Goal: Book appointment/travel/reservation

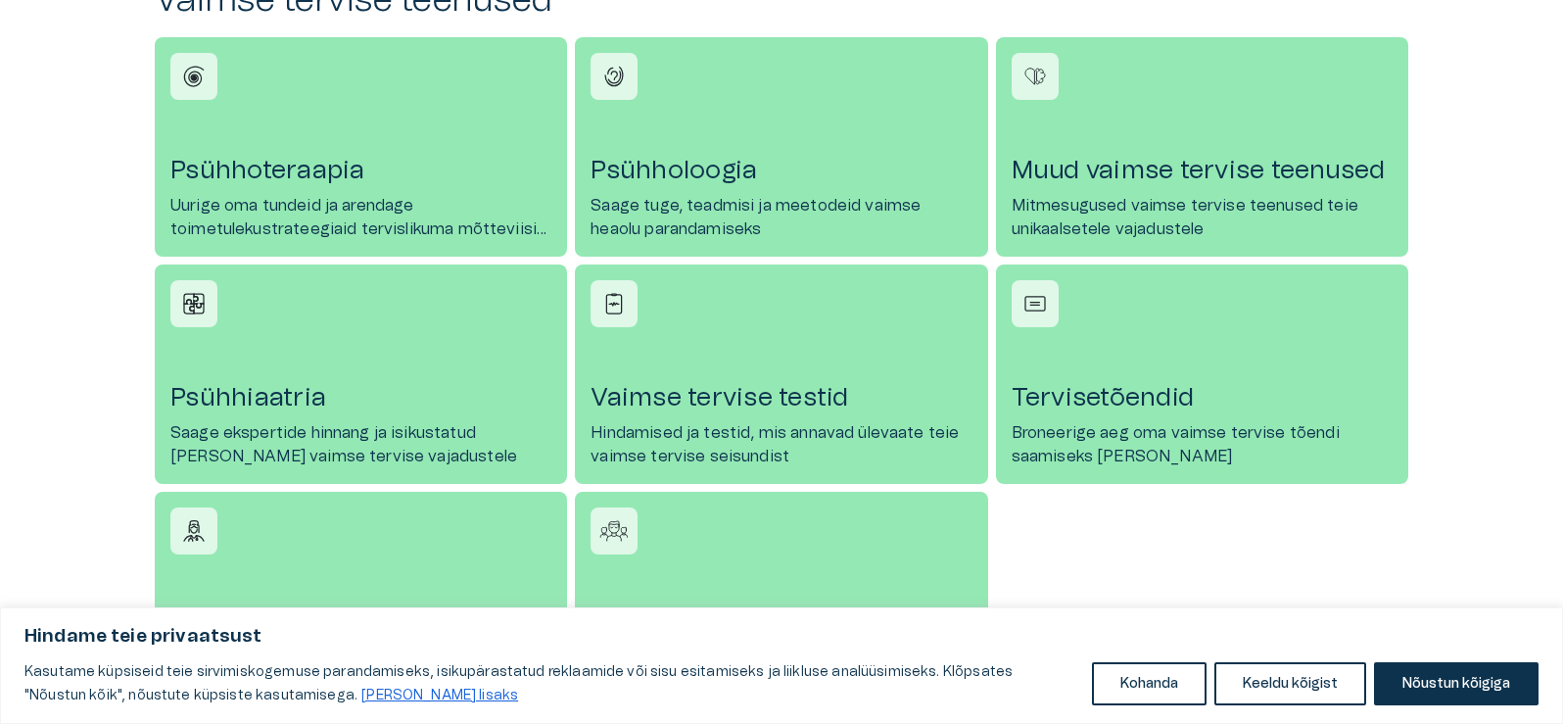
scroll to position [783, 0]
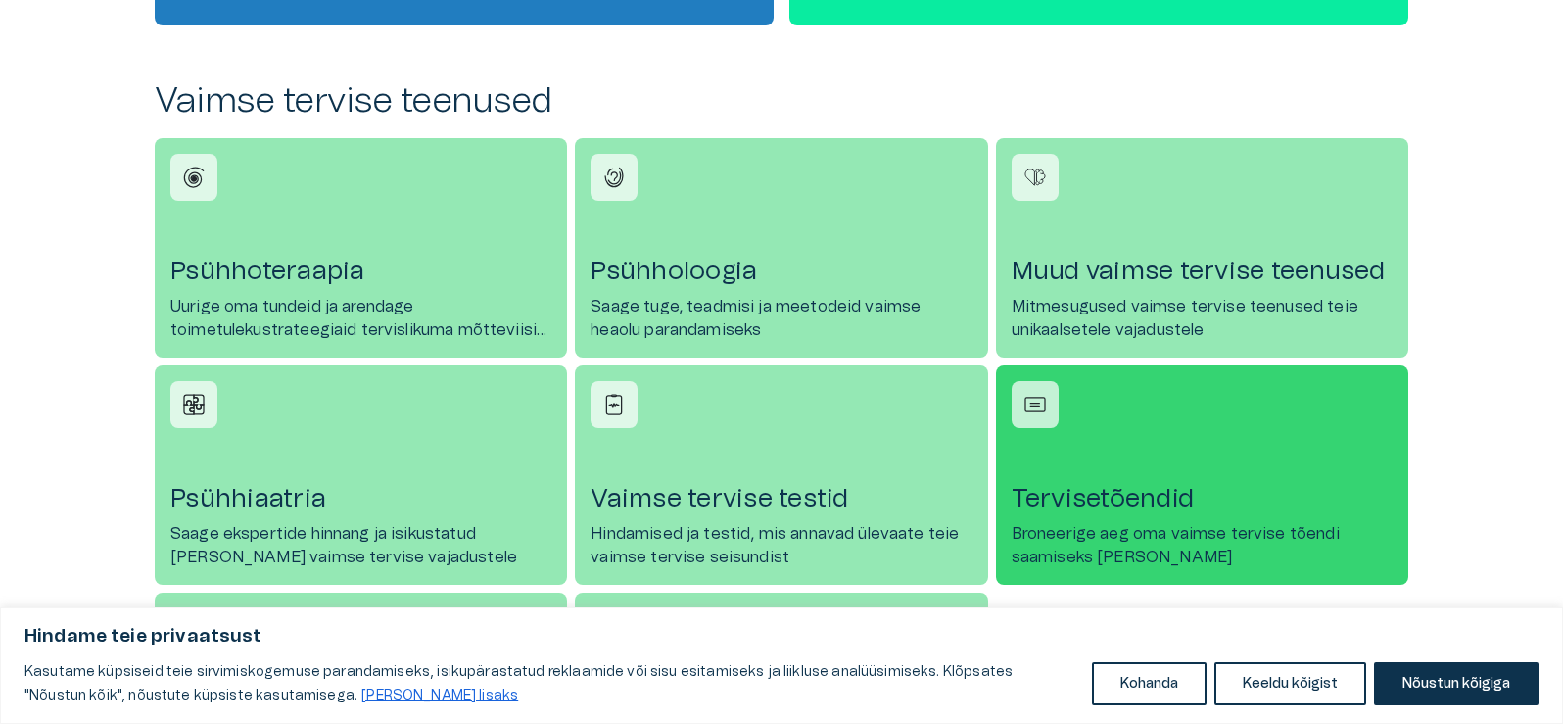
click at [1025, 392] on img at bounding box center [1034, 404] width 29 height 29
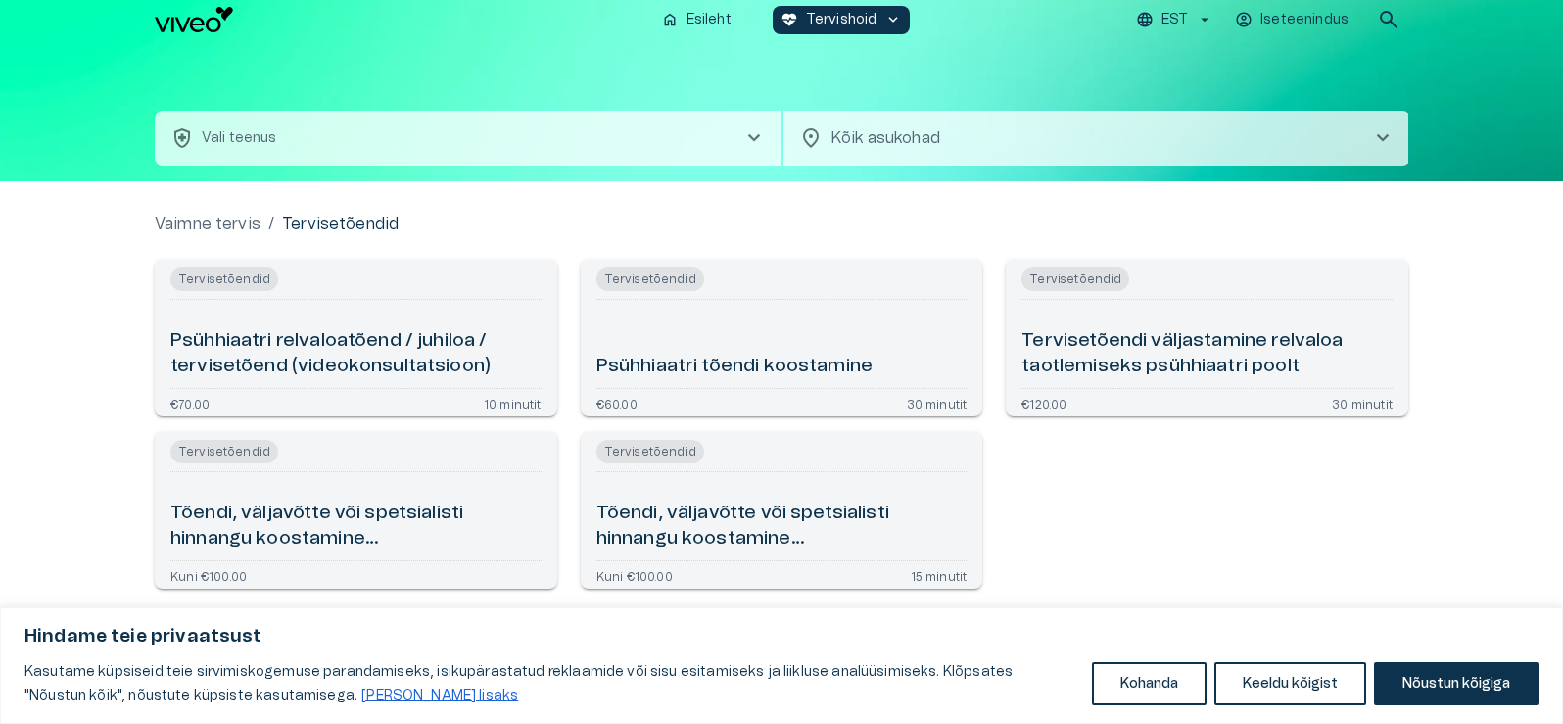
scroll to position [16, 0]
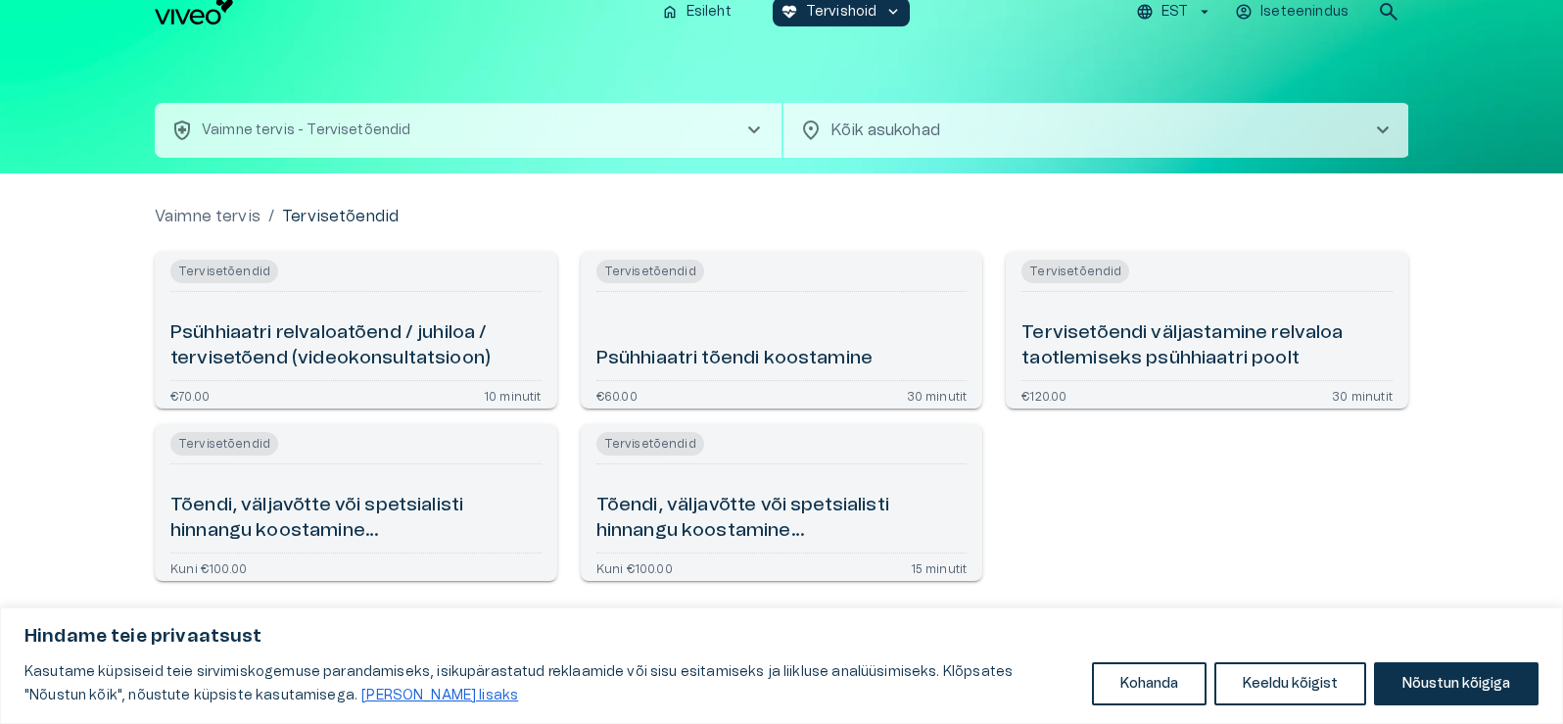
click at [213, 504] on h6 "Tõendi, väljavõtte või spetsialisti hinnangu koostamine ravidokumentatsiooni põ…" at bounding box center [355, 518] width 371 height 52
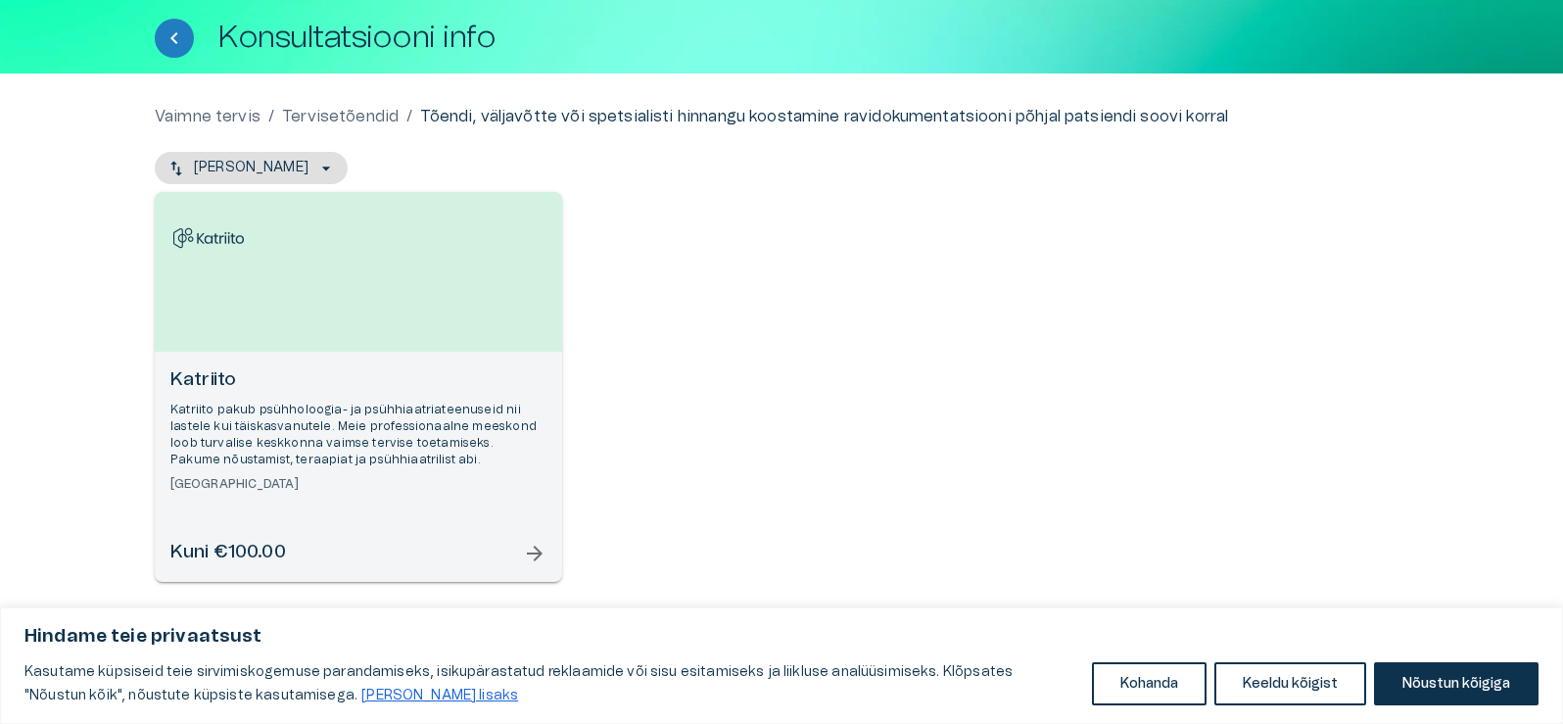
scroll to position [101, 0]
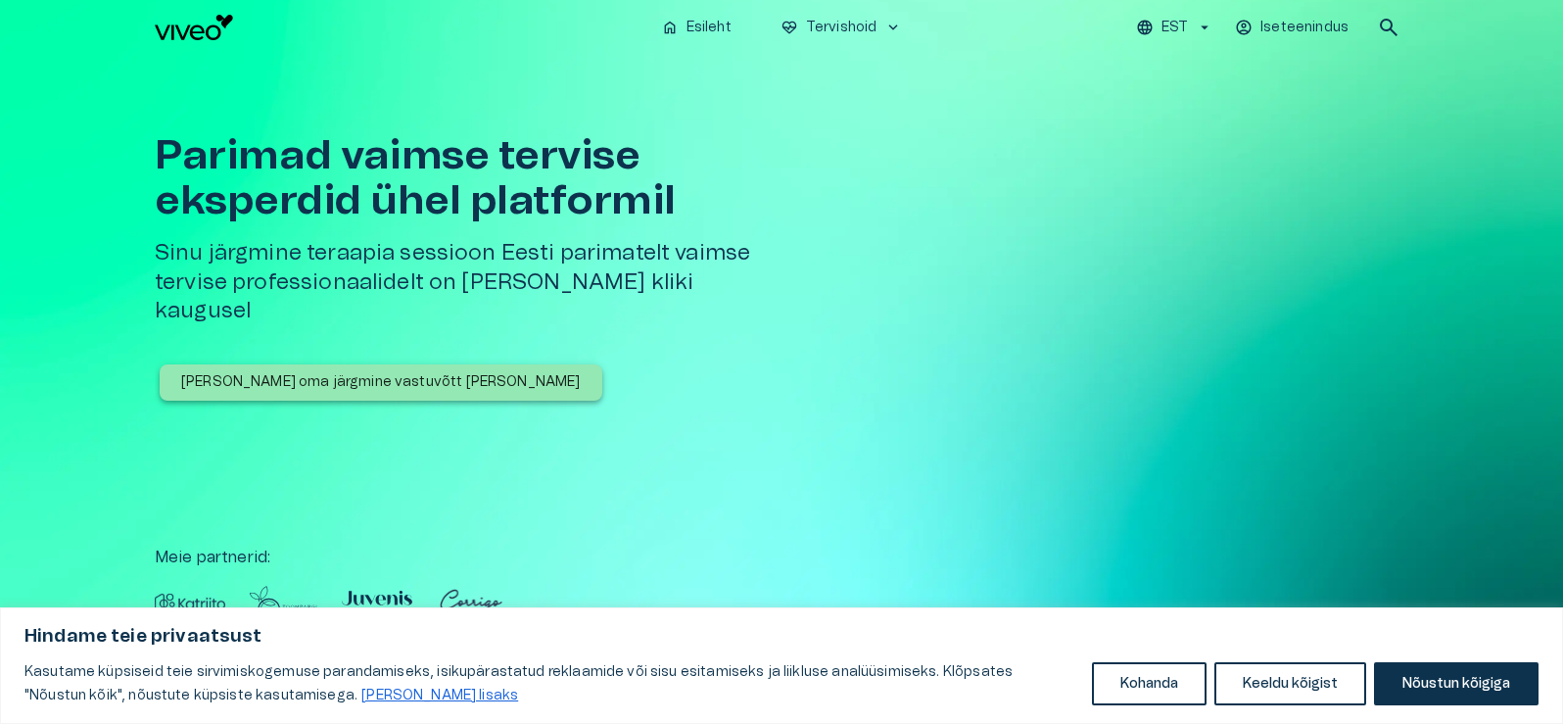
scroll to position [783, 0]
